Goal: Answer question/provide support

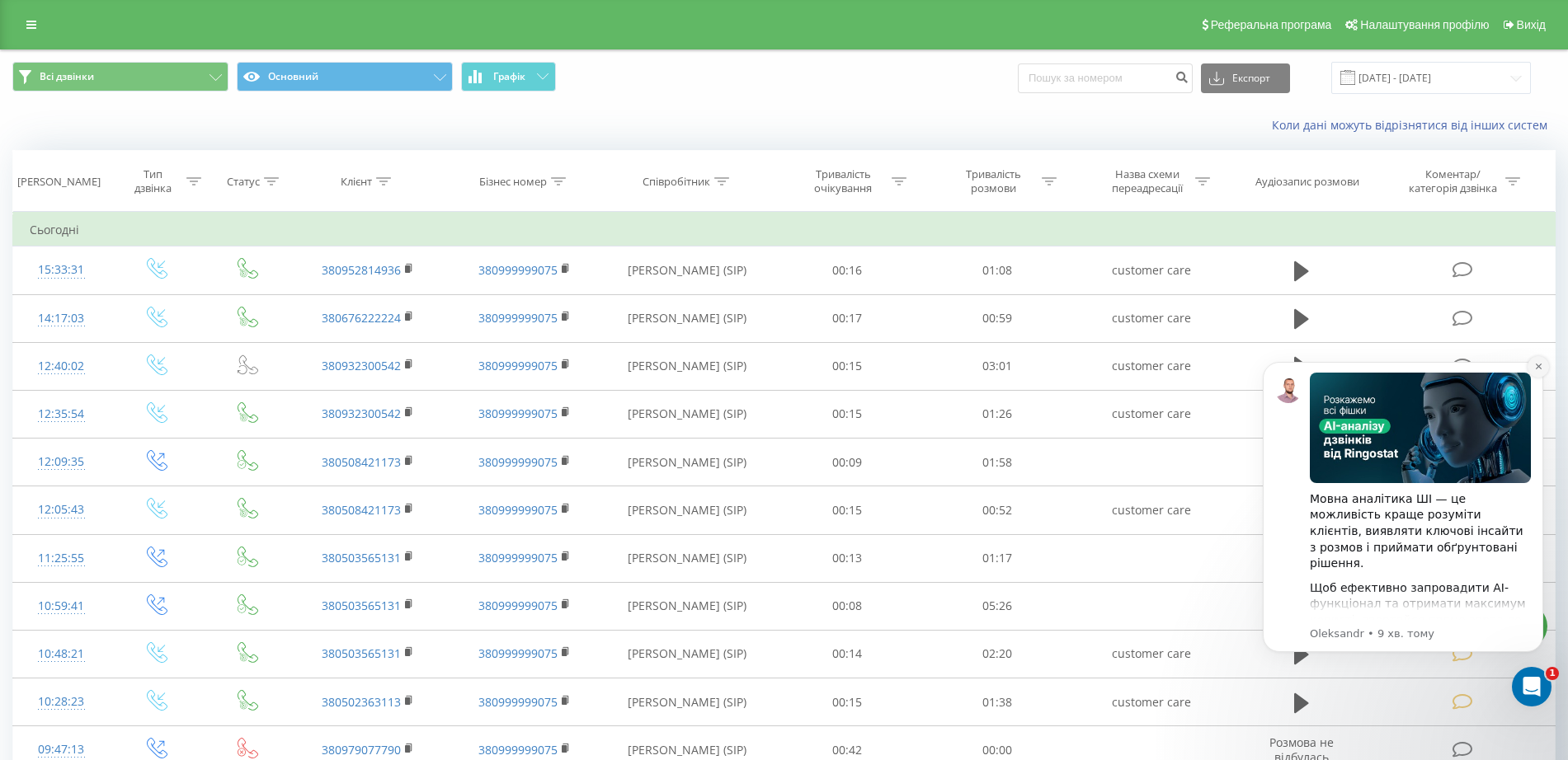
click at [1535, 364] on icon "Dismiss notification" at bounding box center [1538, 367] width 9 height 9
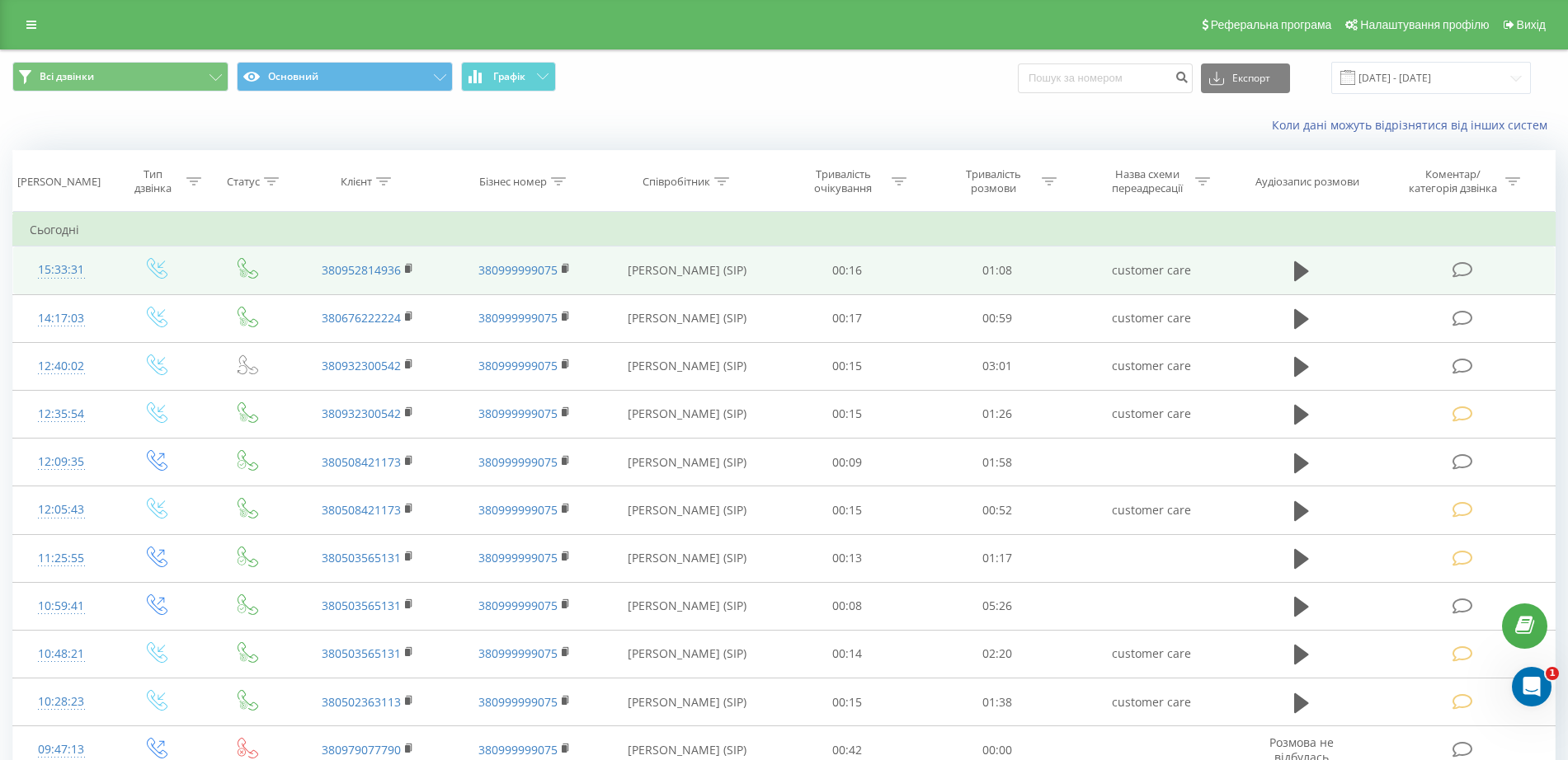
click at [1455, 271] on icon at bounding box center [1462, 269] width 21 height 17
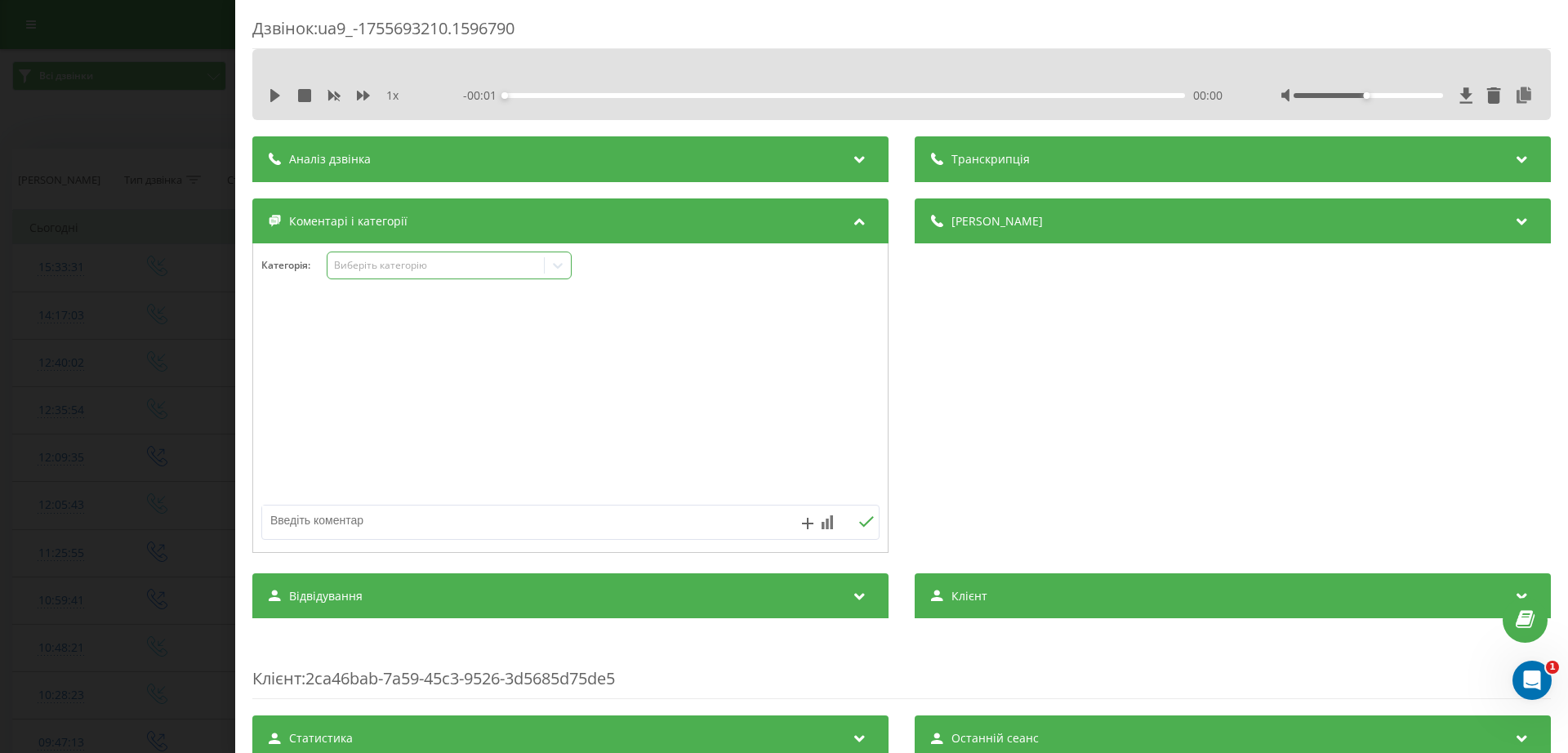
click at [413, 259] on div "Виберіть категорію" at bounding box center [436, 265] width 205 height 13
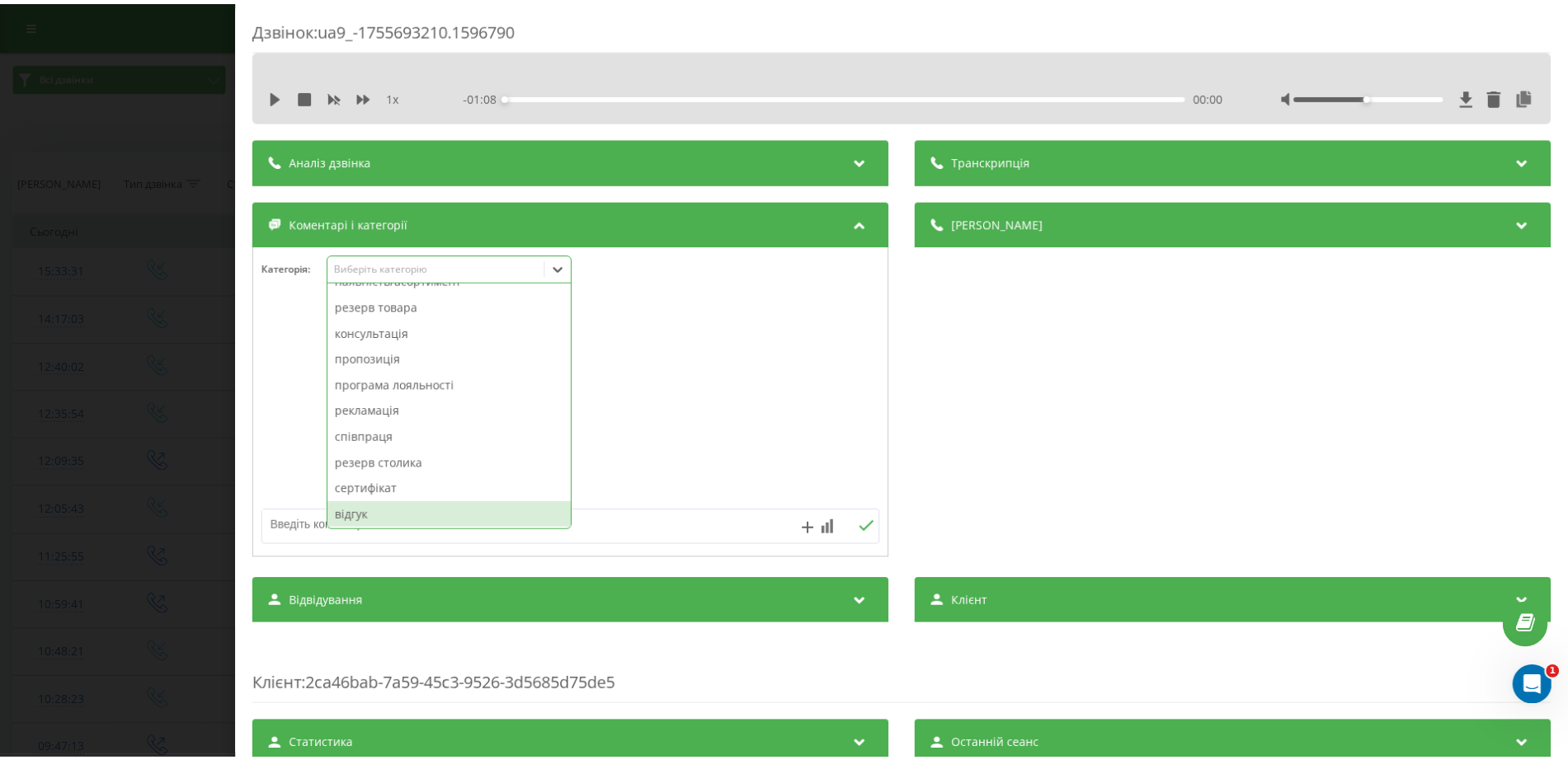
scroll to position [103, 0]
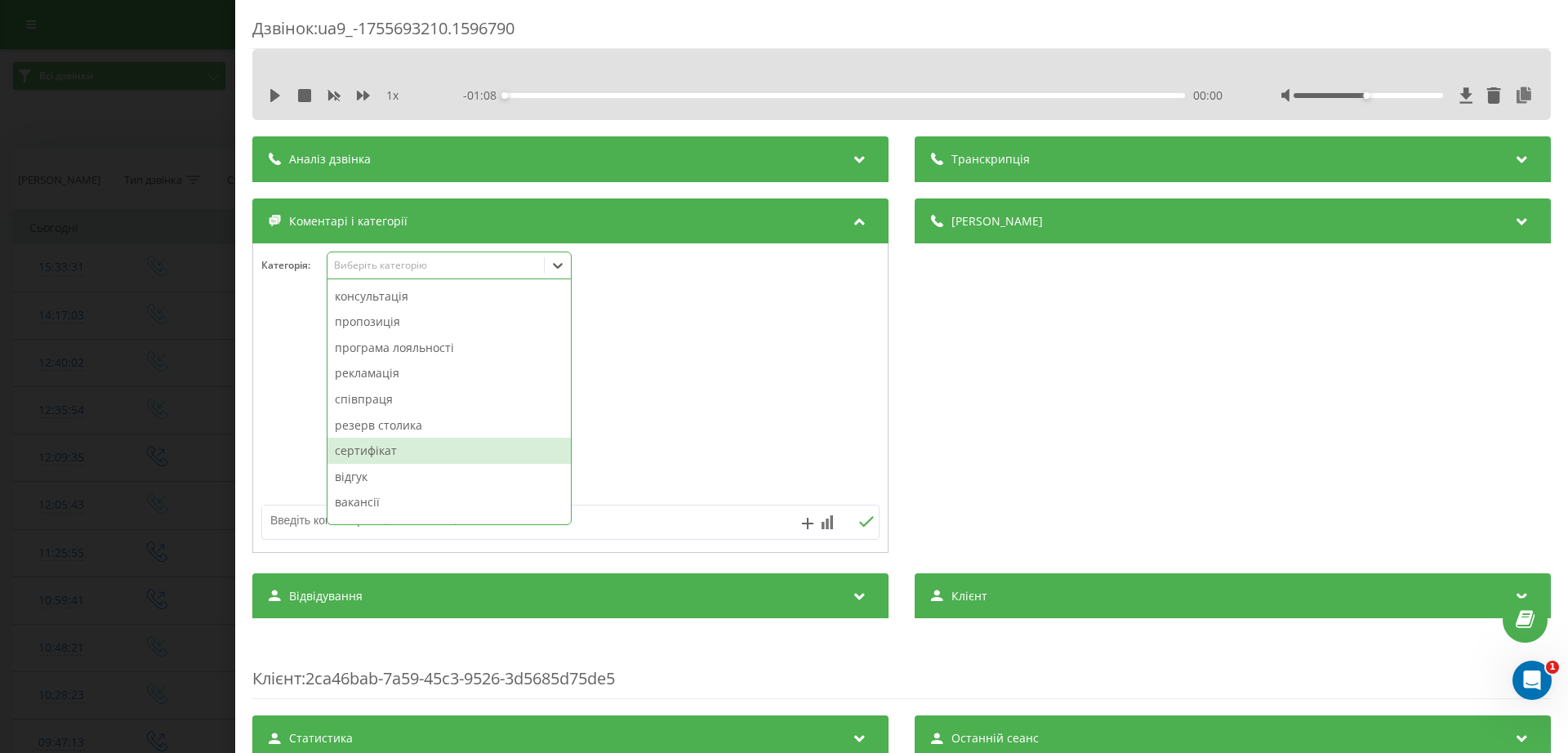
click at [389, 445] on div "сертифікат" at bounding box center [449, 451] width 243 height 27
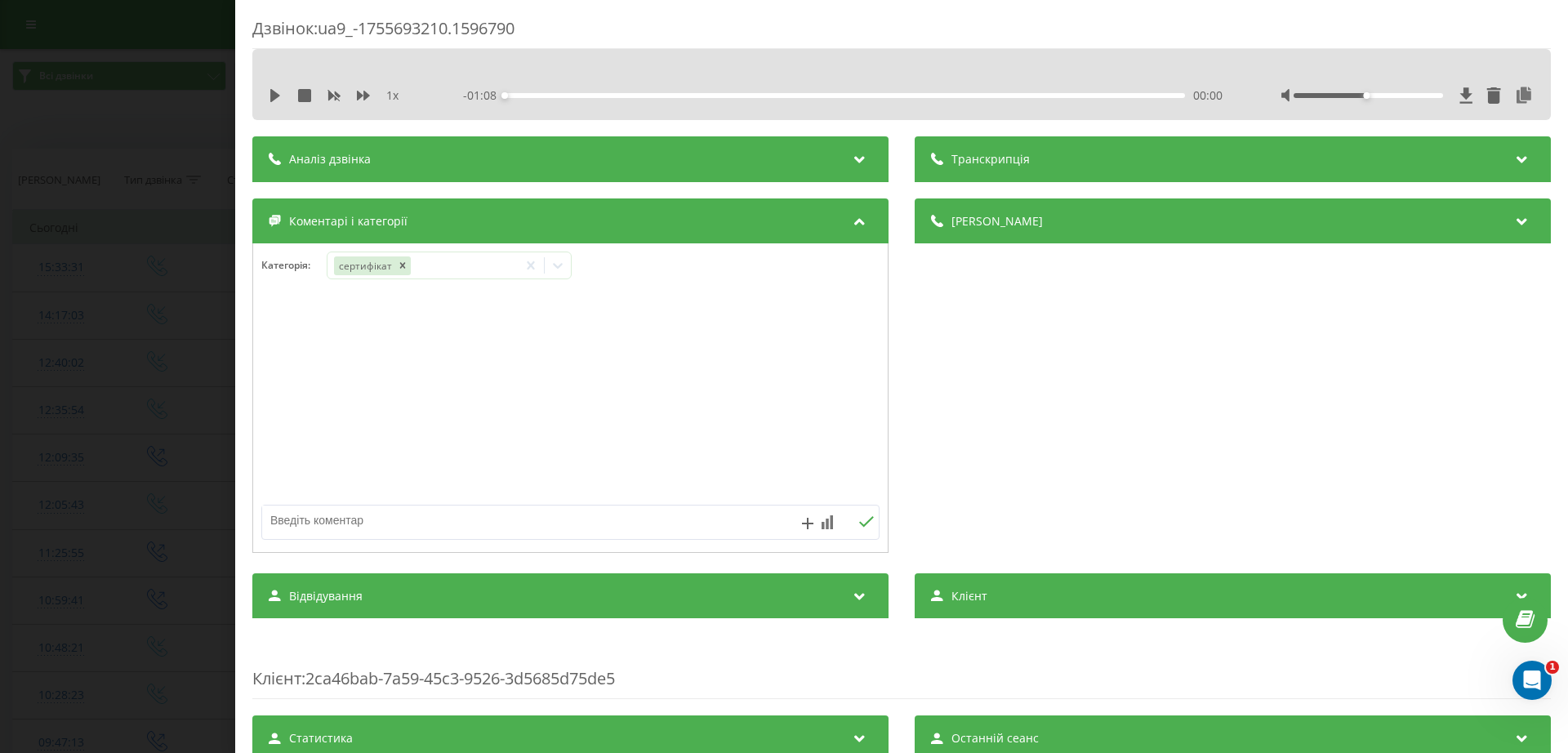
click at [30, 337] on div "Дзвінок : ua9_-1755693210.1596790 1 x - 01:08 00:00 00:00 Транскрипція Для AI-а…" at bounding box center [784, 376] width 1568 height 753
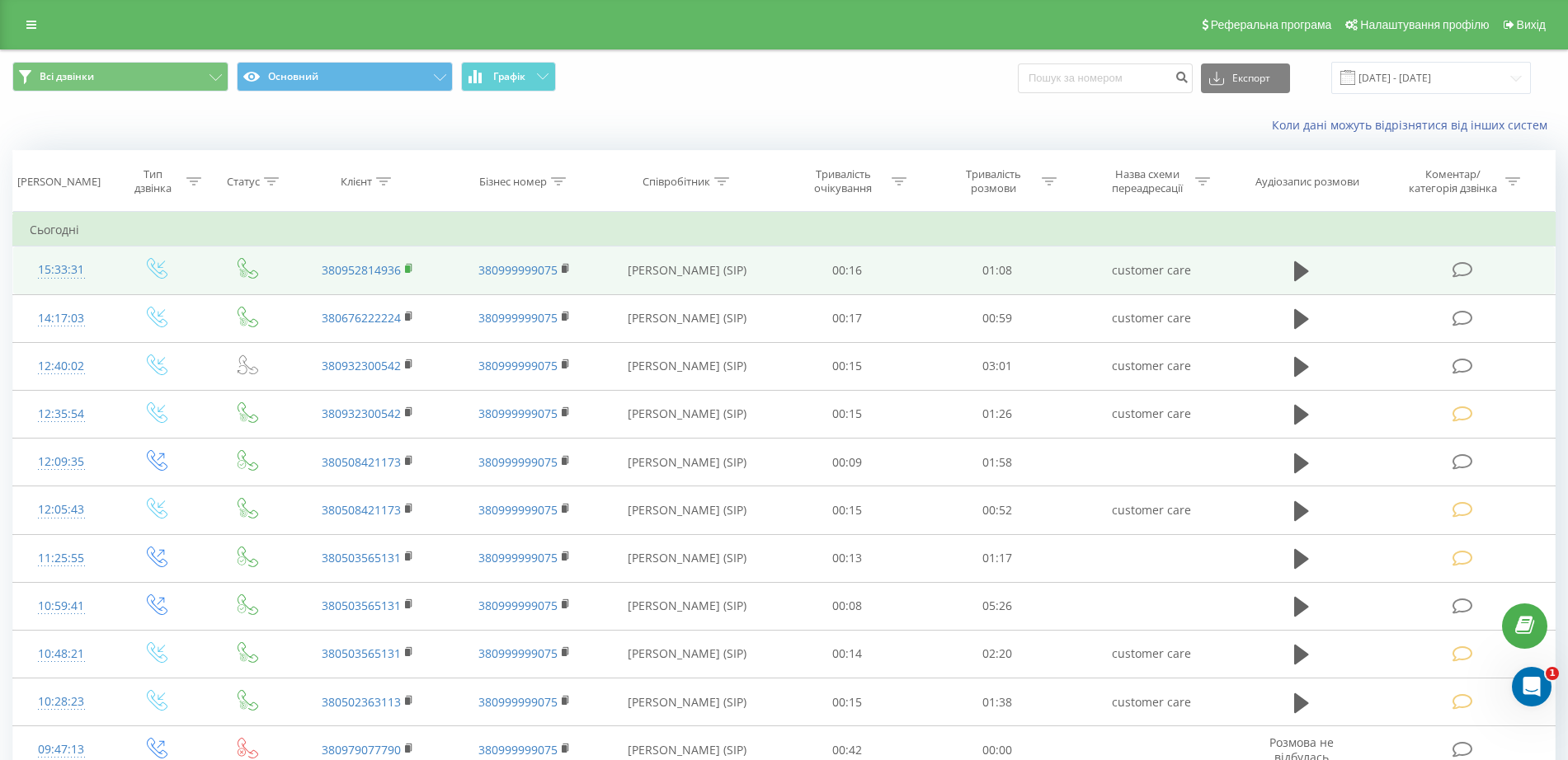
click at [413, 267] on icon at bounding box center [409, 268] width 9 height 12
